Goal: Task Accomplishment & Management: Complete application form

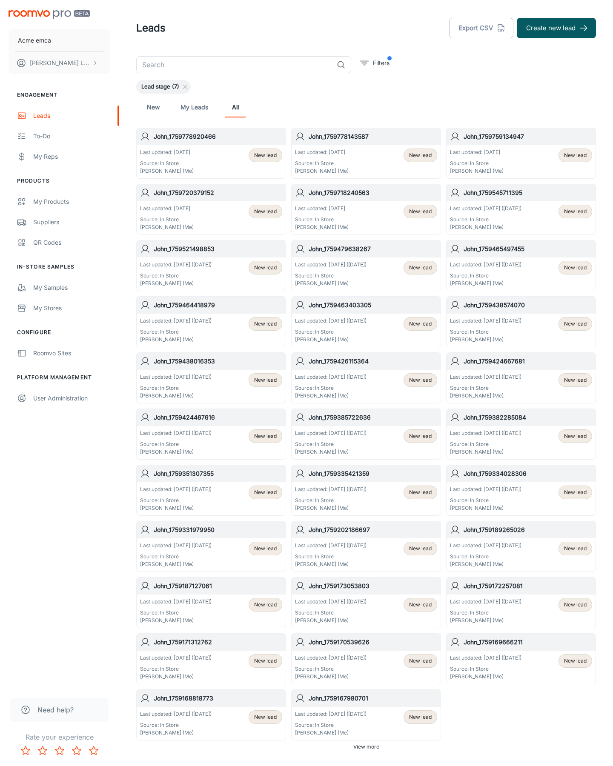
click at [556, 28] on button "Create new lead" at bounding box center [556, 28] width 79 height 20
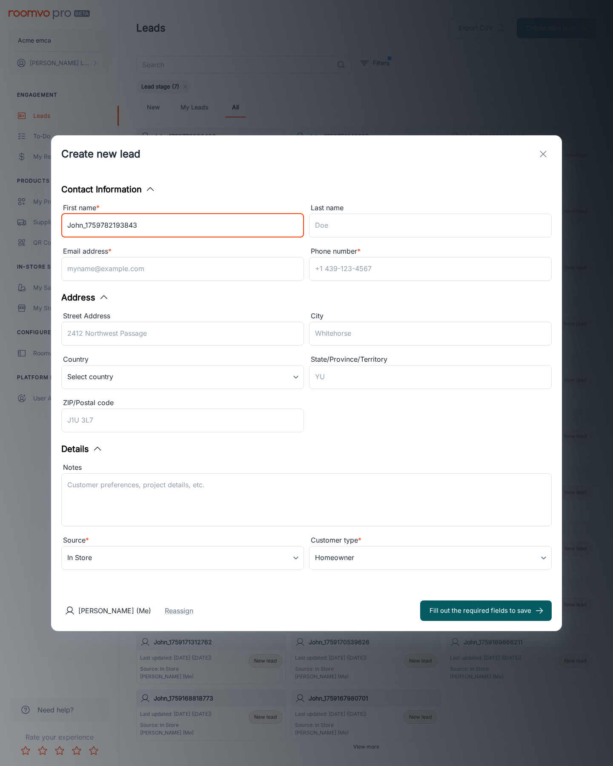
type input "John_1759782193843"
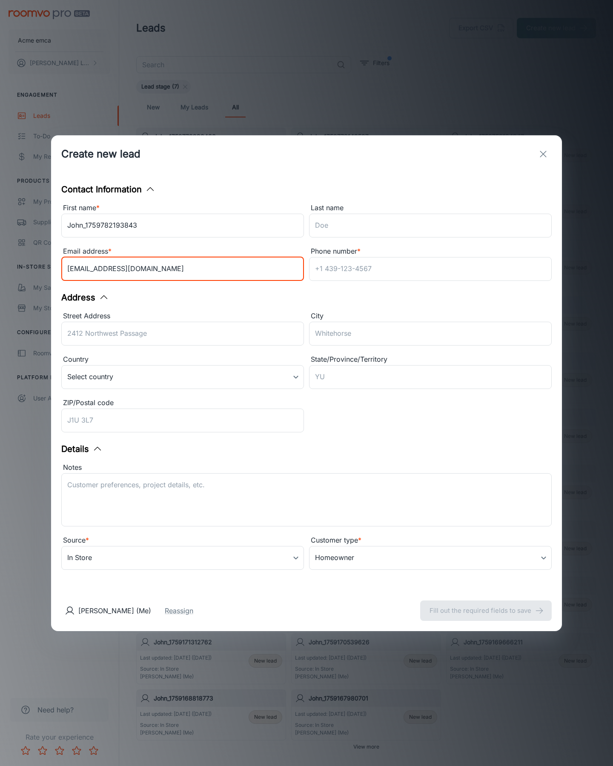
type input "[EMAIL_ADDRESS][DOMAIN_NAME]"
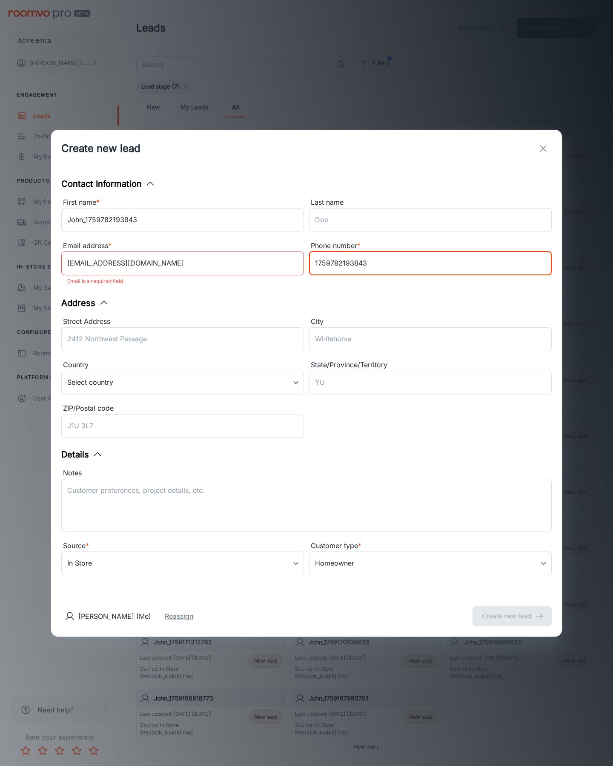
type input "1759782193843"
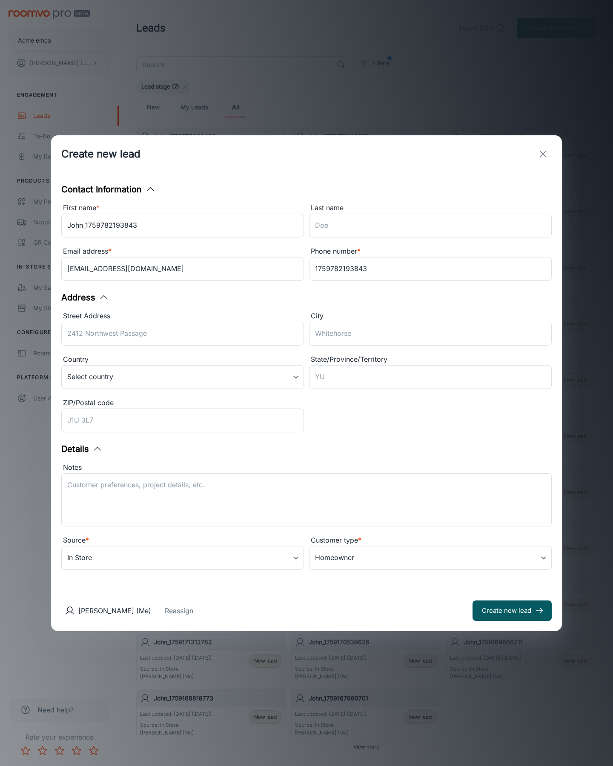
click at [512, 610] on button "Create new lead" at bounding box center [511, 610] width 79 height 20
